Goal: Find specific page/section

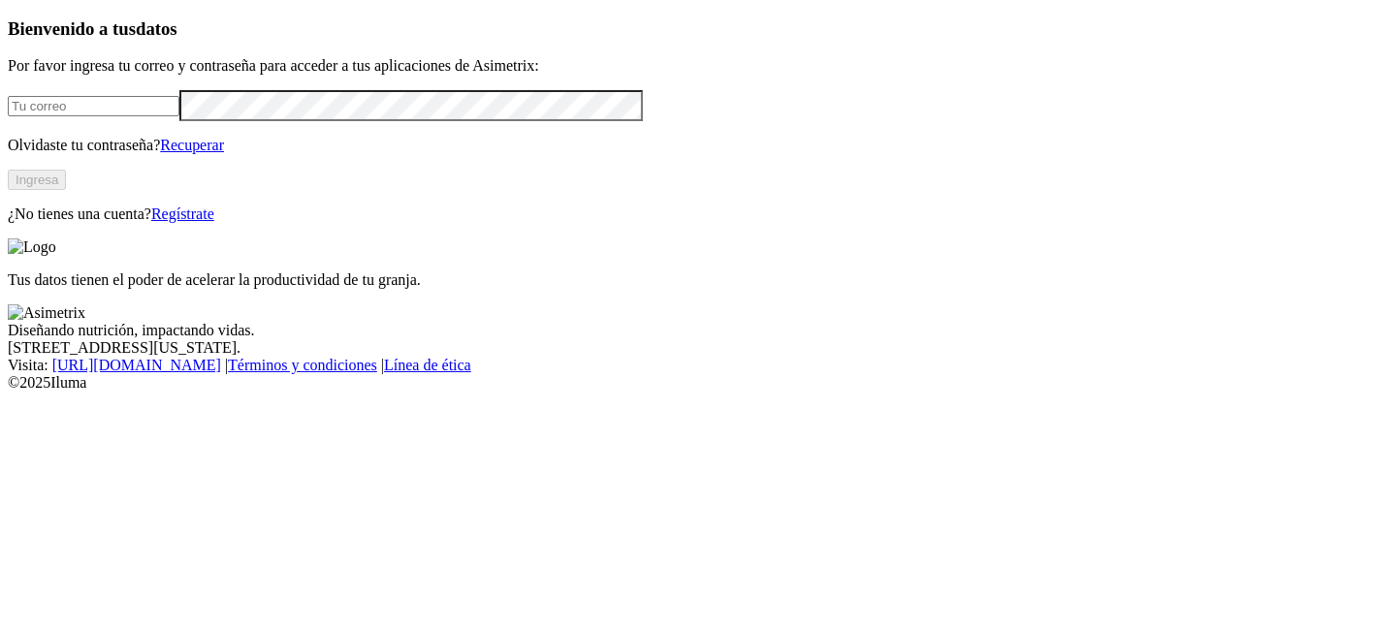
type input "[PERSON_NAME][EMAIL_ADDRESS][PERSON_NAME][DOMAIN_NAME]"
click at [66, 190] on button "Ingresa" at bounding box center [37, 180] width 58 height 20
